Goal: Task Accomplishment & Management: Use online tool/utility

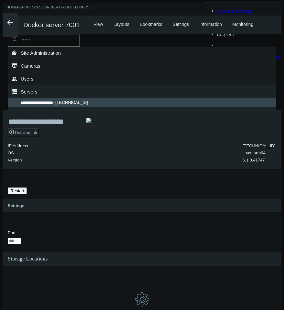
click at [24, 189] on span "Restart" at bounding box center [17, 190] width 14 height 5
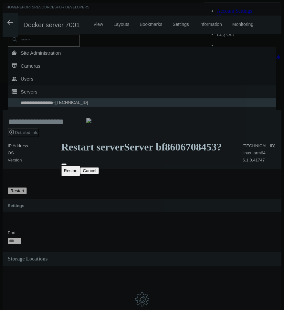
click at [80, 166] on button "Restart" at bounding box center [70, 171] width 19 height 10
